Goal: Task Accomplishment & Management: Use online tool/utility

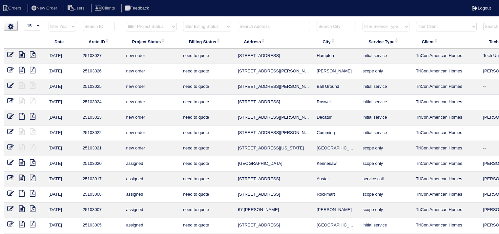
select select "15"
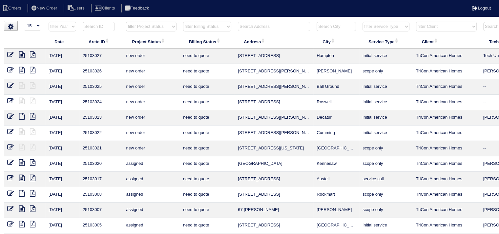
click at [268, 27] on input "text" at bounding box center [274, 26] width 72 height 9
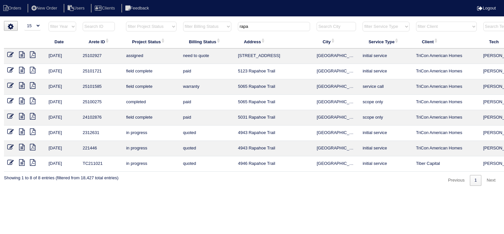
type input "rapa"
click at [22, 56] on icon at bounding box center [22, 54] width 6 height 7
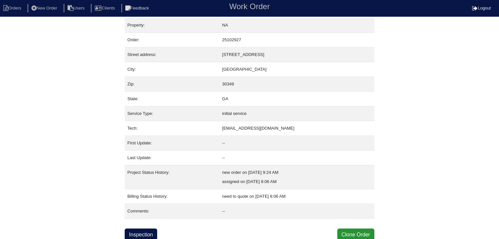
scroll to position [4, 0]
click at [134, 232] on link "Inspection" at bounding box center [141, 234] width 32 height 12
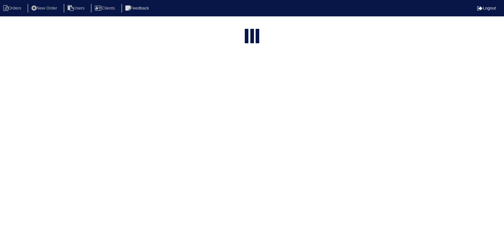
select select "15"
